Goal: Find specific page/section: Find specific page/section

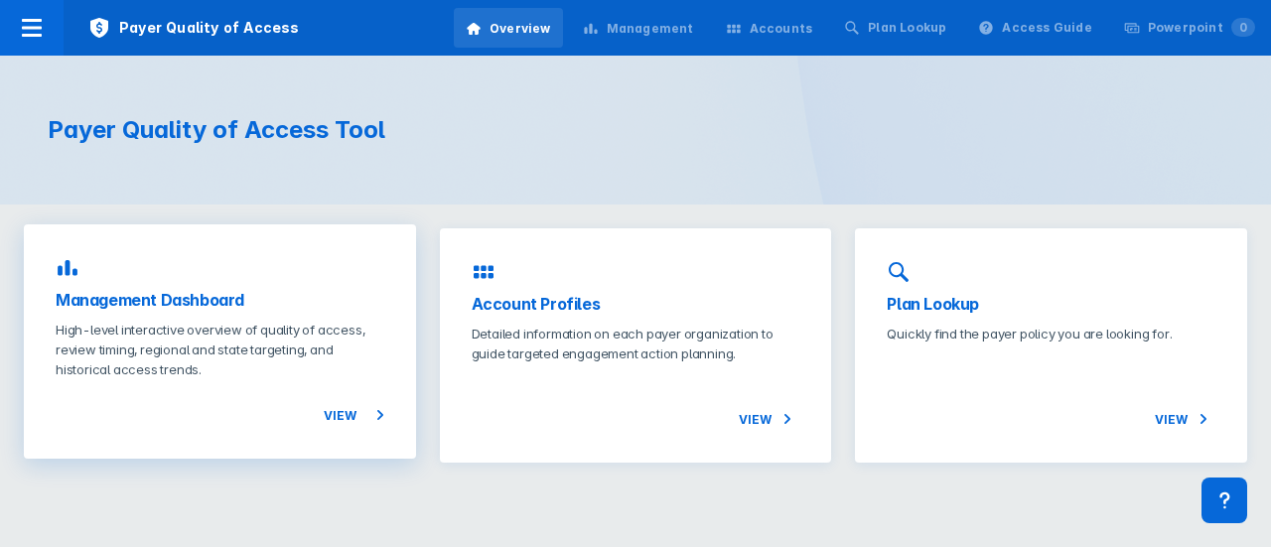
click at [354, 303] on h3 "Management Dashboard" at bounding box center [220, 300] width 329 height 24
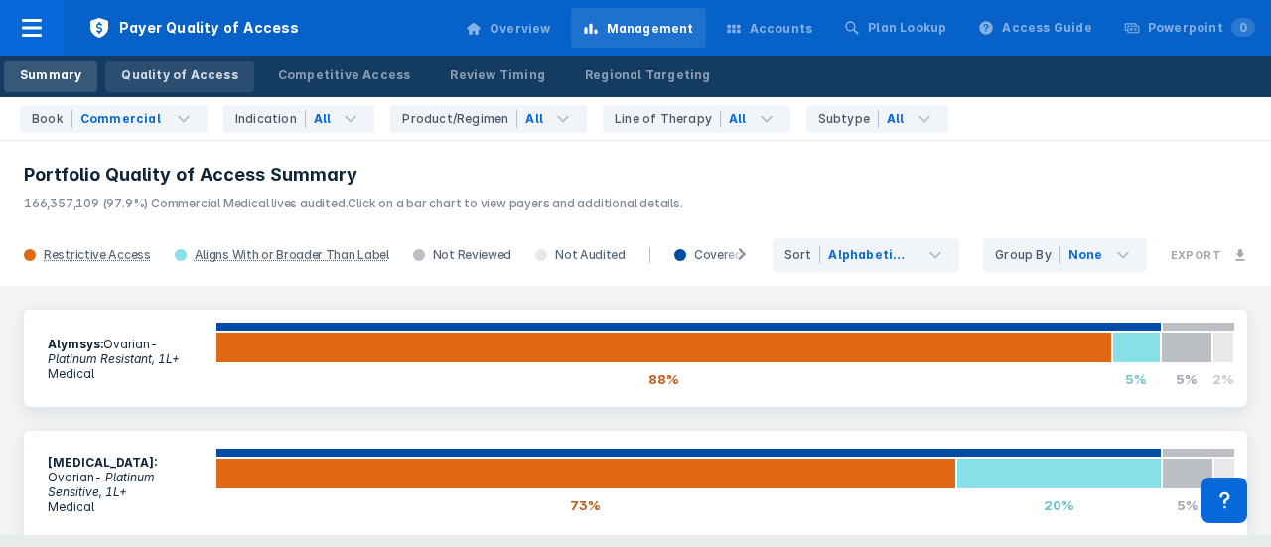
click at [200, 81] on div "Quality of Access" at bounding box center [179, 76] width 116 height 18
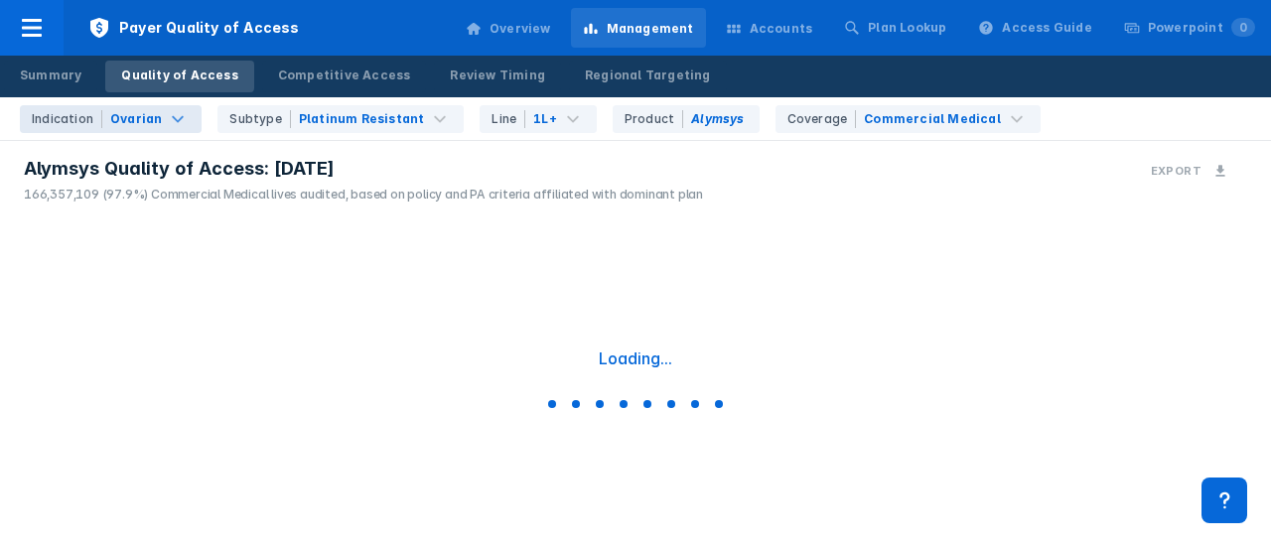
click at [190, 122] on div "Indication Ovarian" at bounding box center [111, 119] width 182 height 28
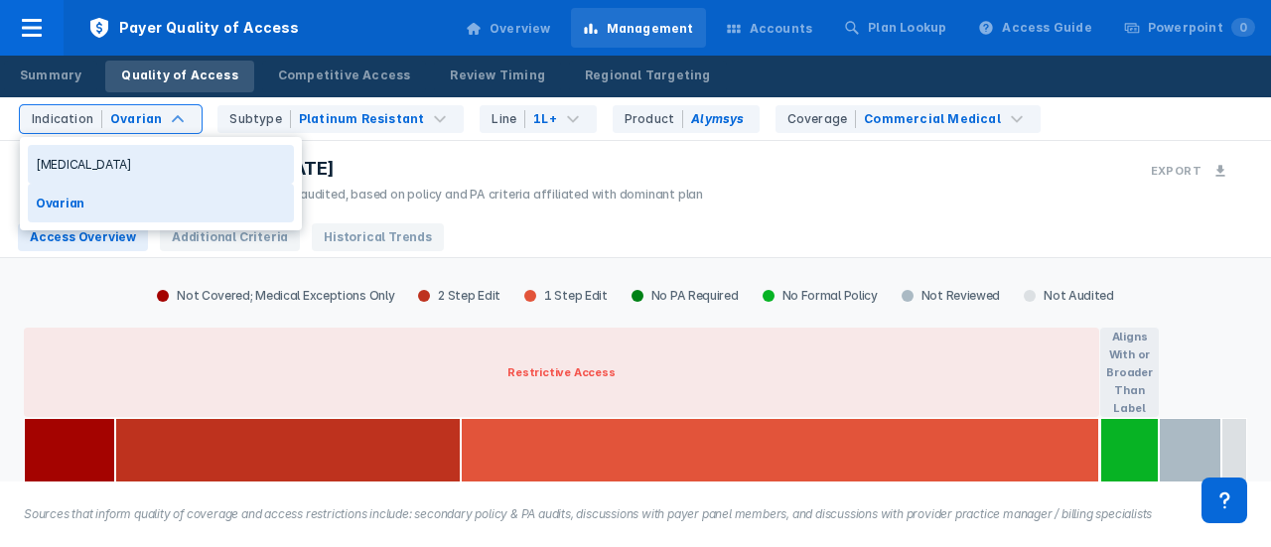
click at [146, 162] on div "NSCLC" at bounding box center [161, 164] width 266 height 39
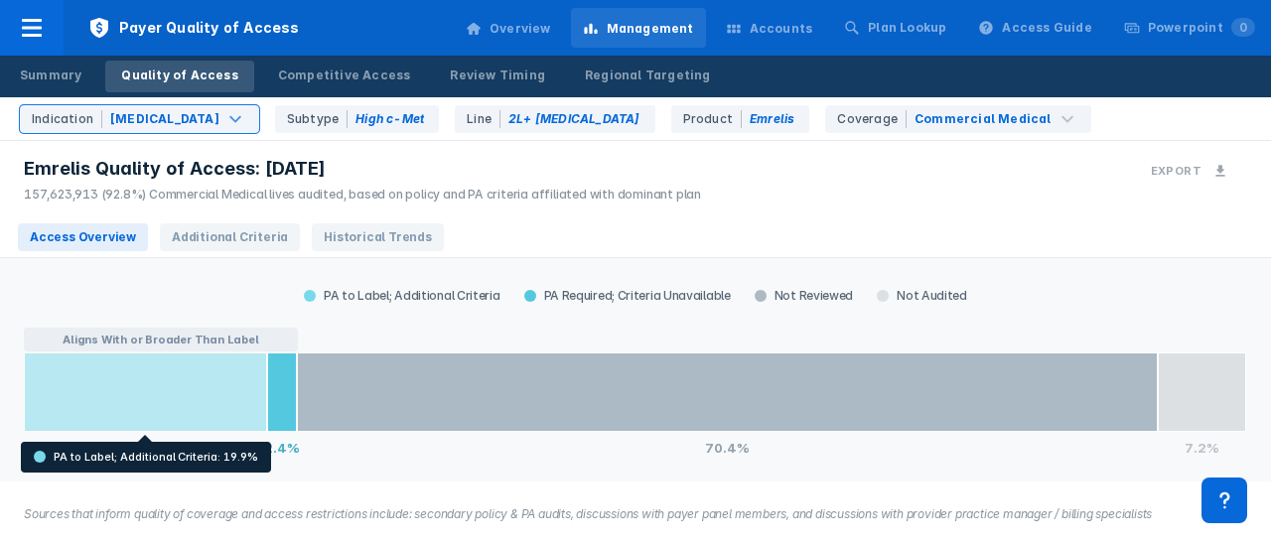
click at [216, 397] on div at bounding box center [145, 392] width 243 height 79
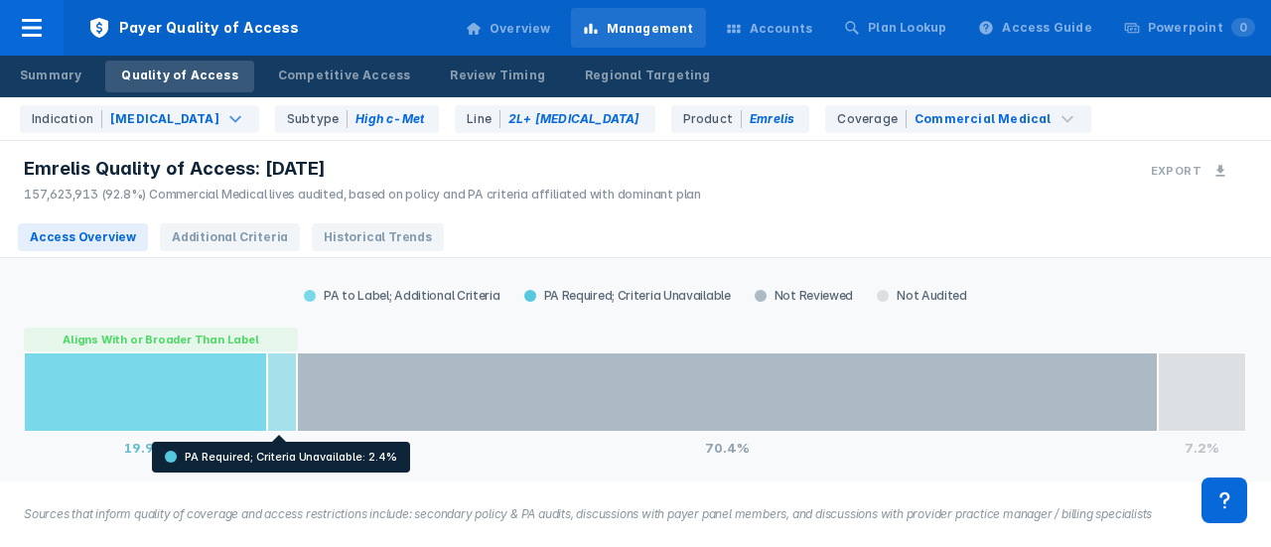
click at [274, 398] on div at bounding box center [282, 392] width 30 height 79
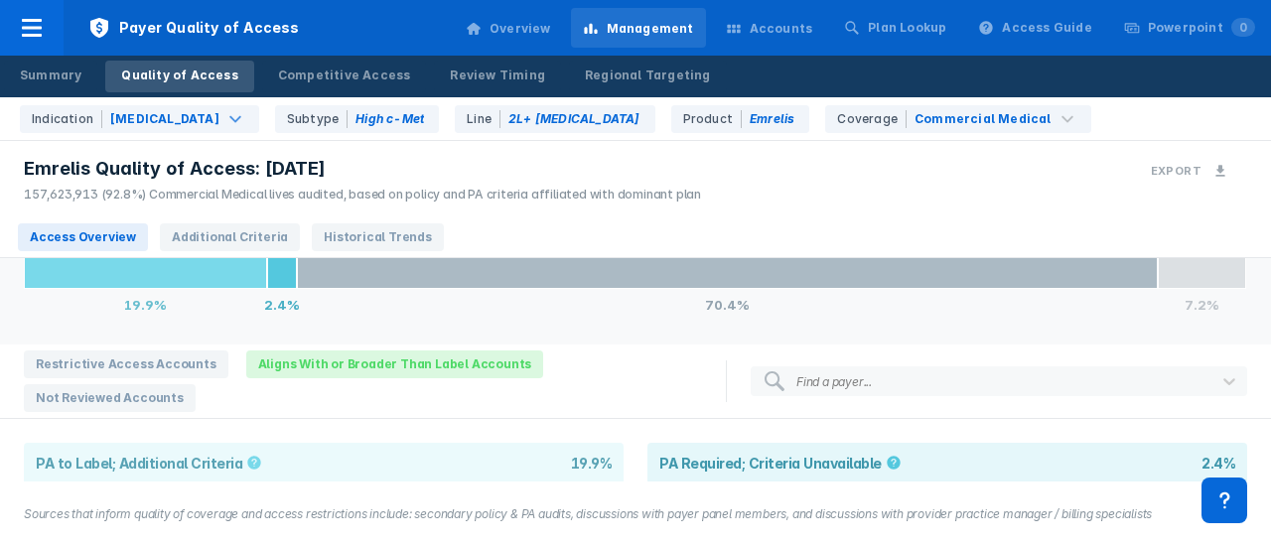
scroll to position [242, 0]
